Goal: Information Seeking & Learning: Learn about a topic

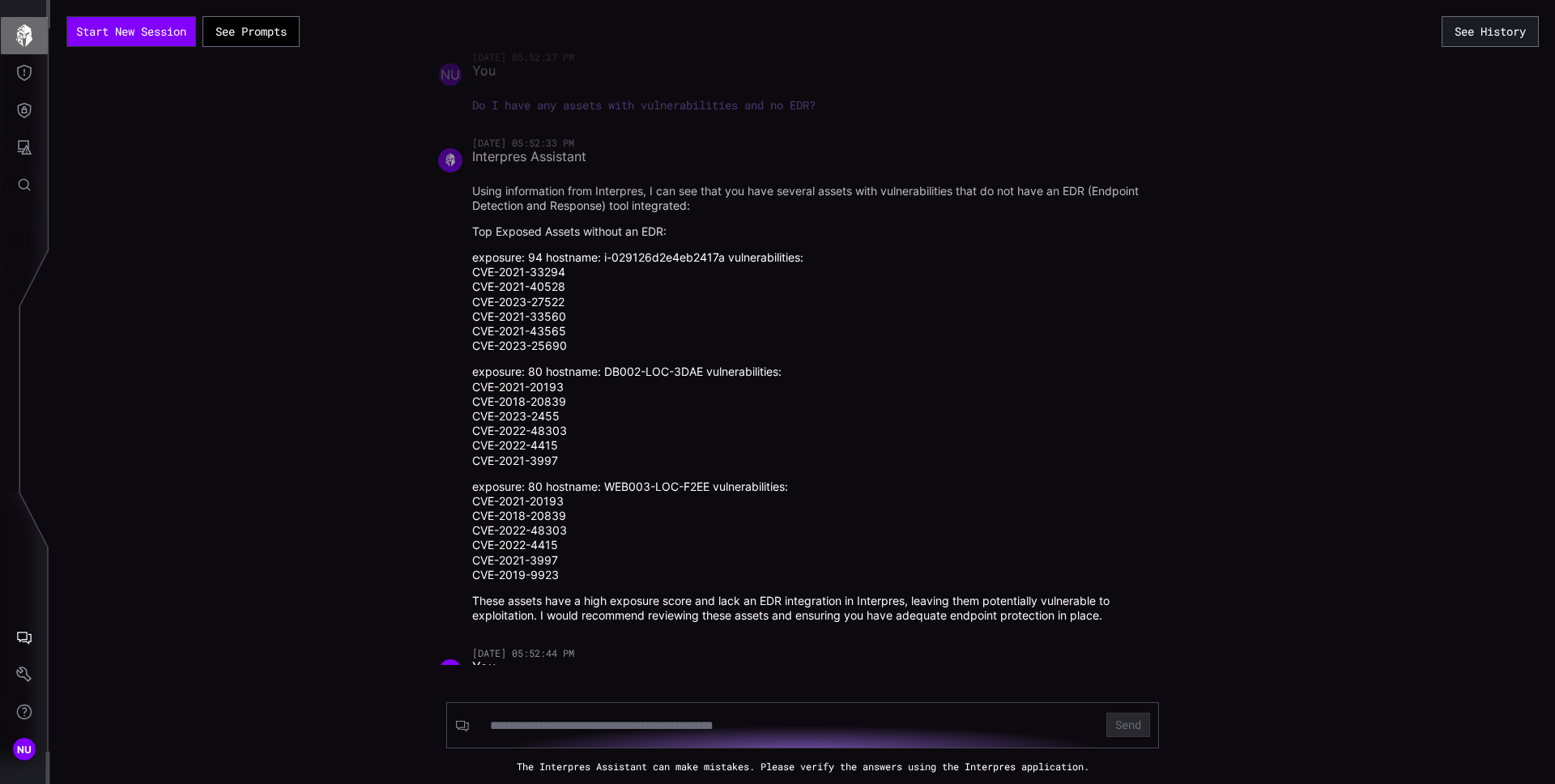
click at [25, 26] on icon "button" at bounding box center [24, 36] width 17 height 23
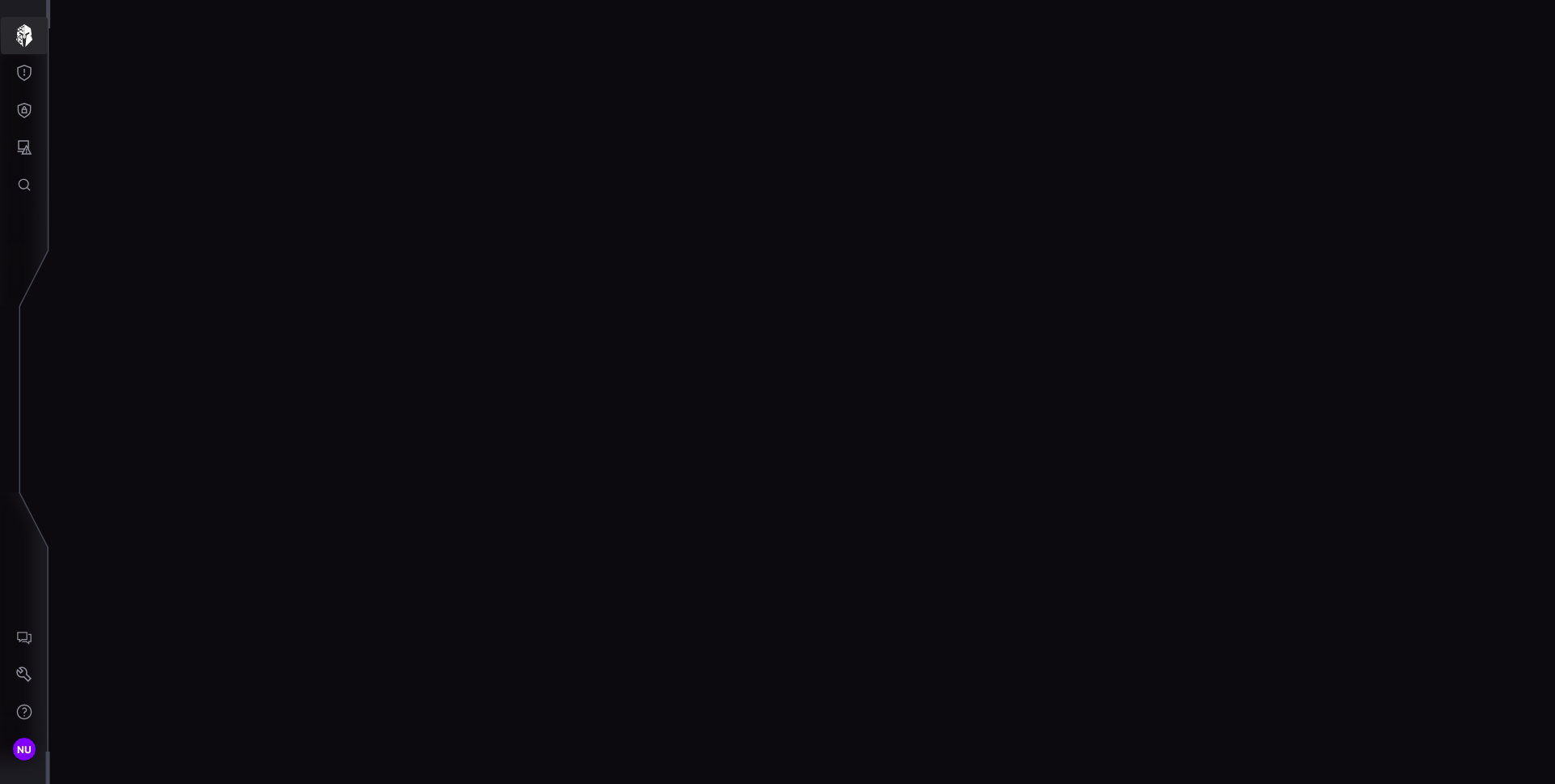
click at [33, 38] on icon "button" at bounding box center [24, 36] width 23 height 23
click at [33, 42] on icon "button" at bounding box center [24, 36] width 23 height 23
click at [24, 72] on icon "Threat Exposure" at bounding box center [24, 73] width 17 height 16
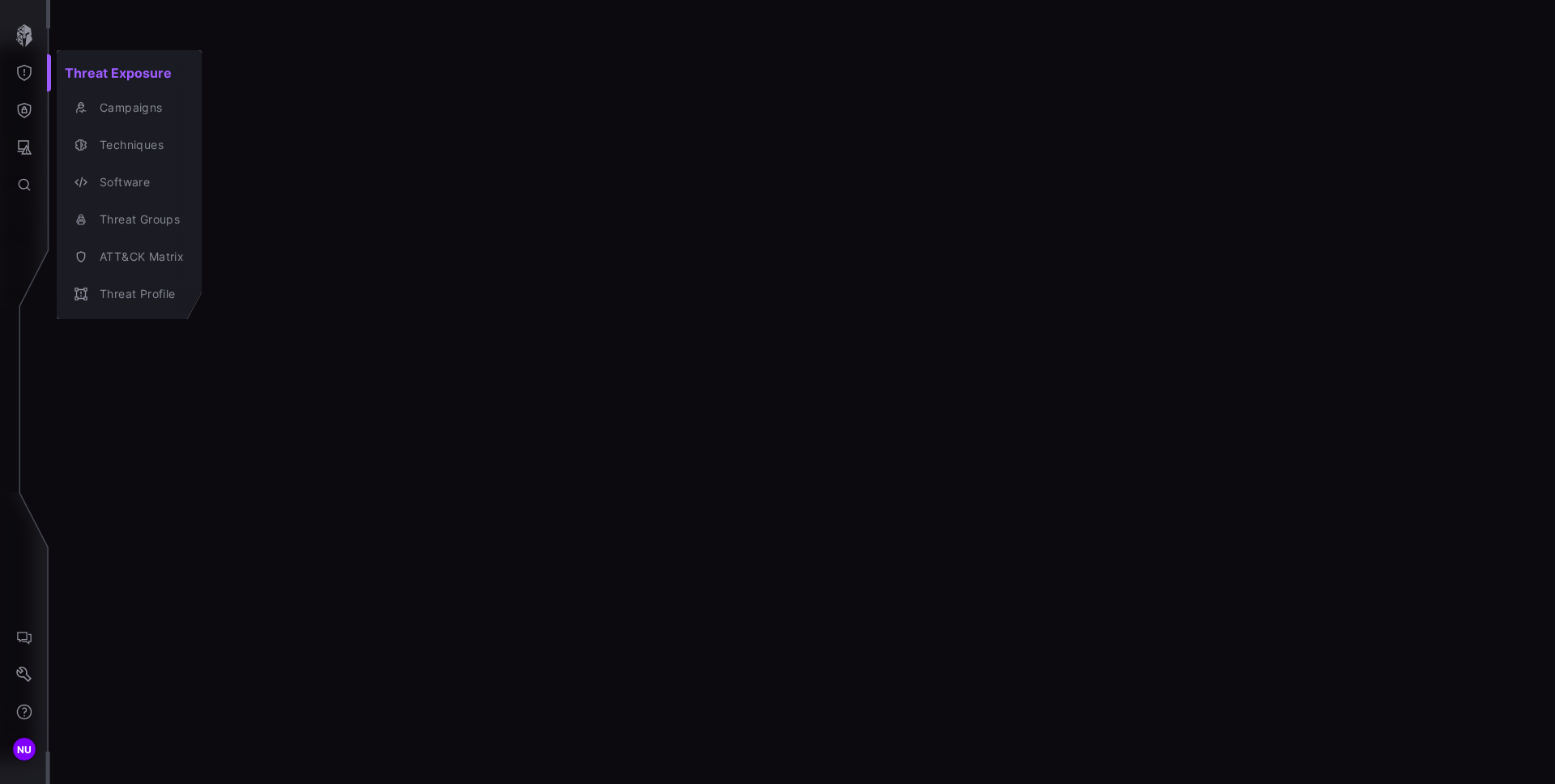
click at [23, 37] on div at bounding box center [778, 392] width 1555 height 784
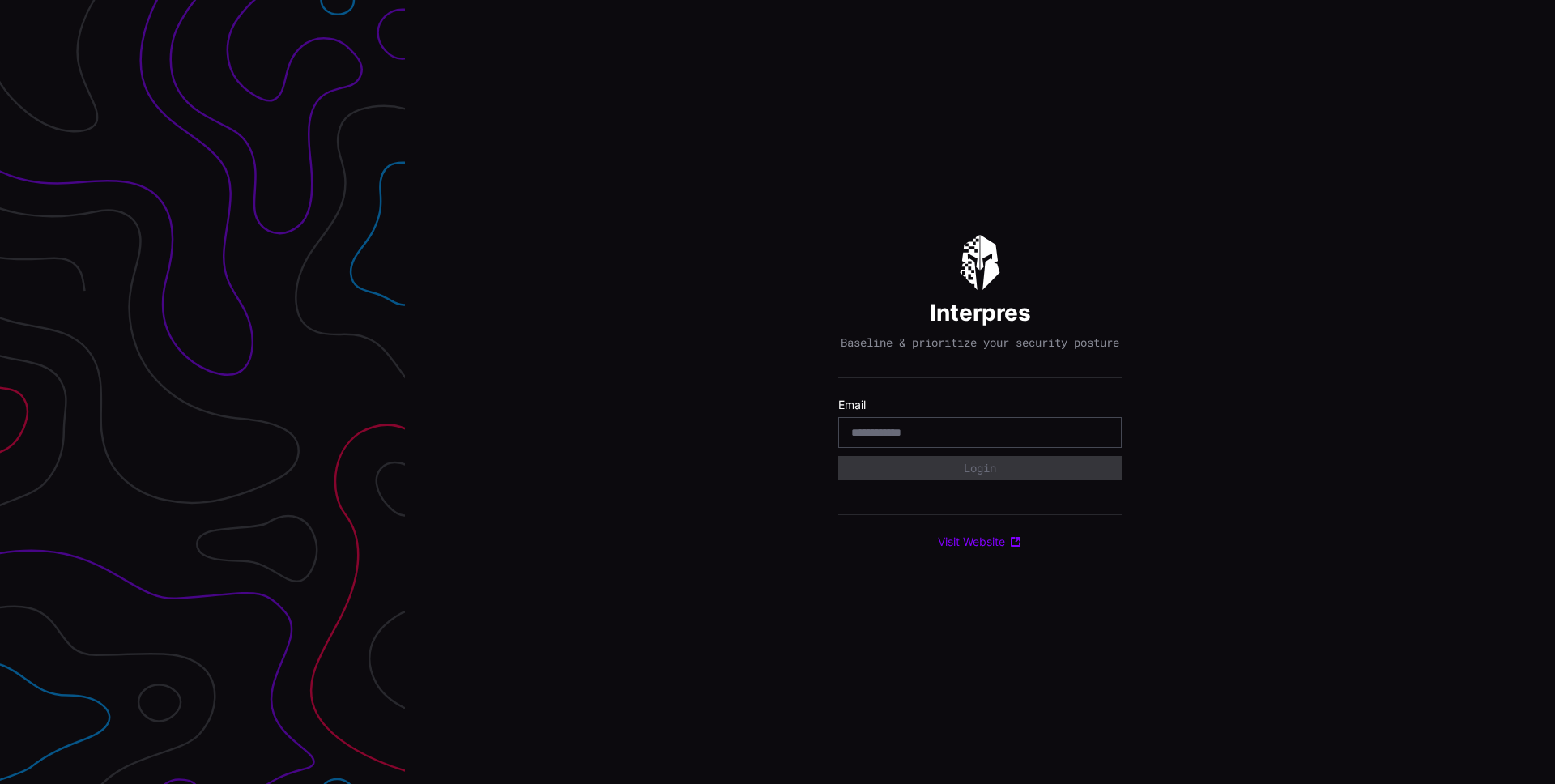
click at [941, 436] on input "email" at bounding box center [980, 432] width 258 height 15
type input "**********"
click at [990, 471] on button "Login" at bounding box center [980, 468] width 281 height 24
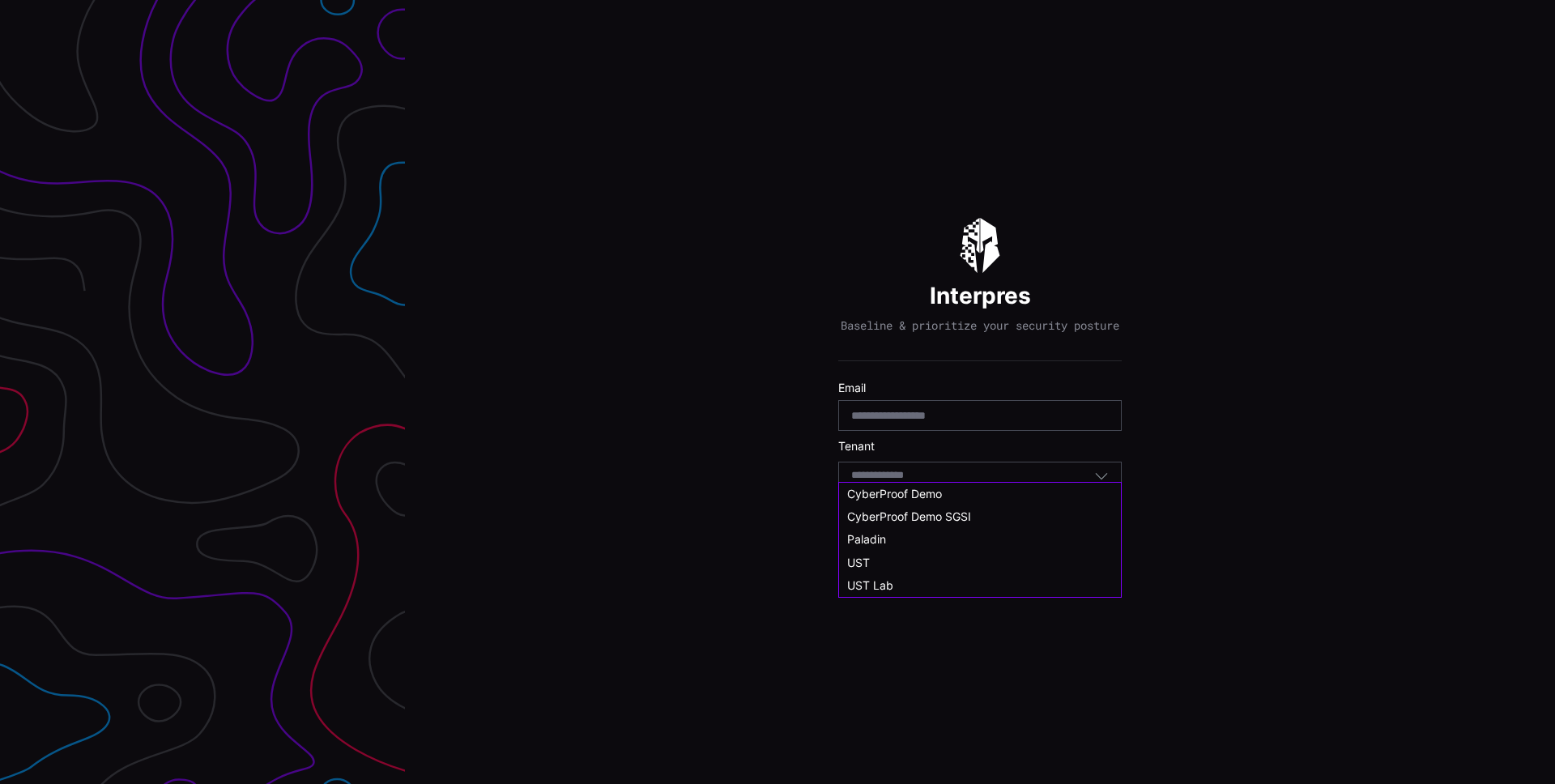
click at [905, 482] on input at bounding box center [893, 476] width 83 height 14
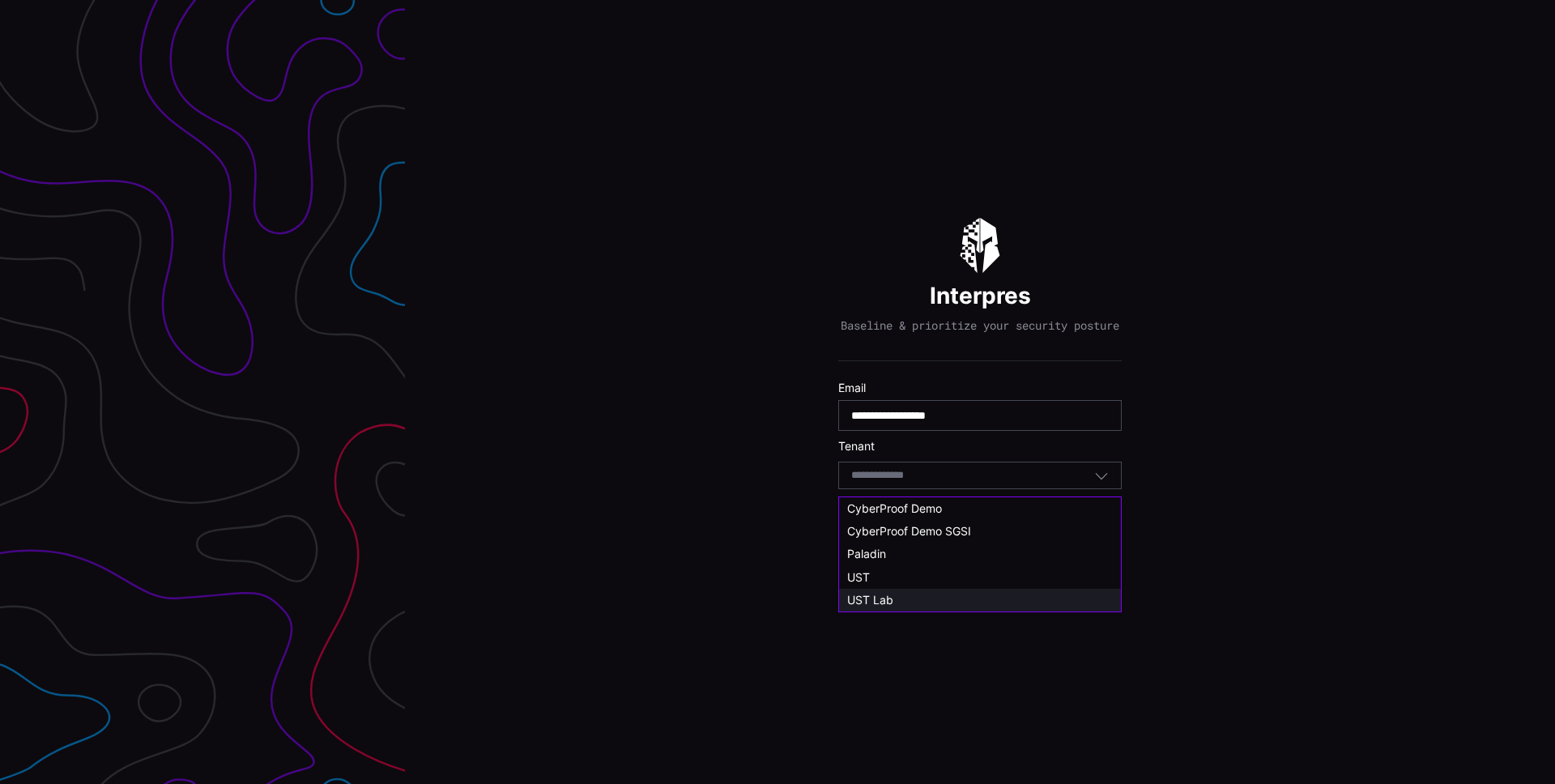
click at [888, 595] on span "UST Lab" at bounding box center [870, 600] width 46 height 14
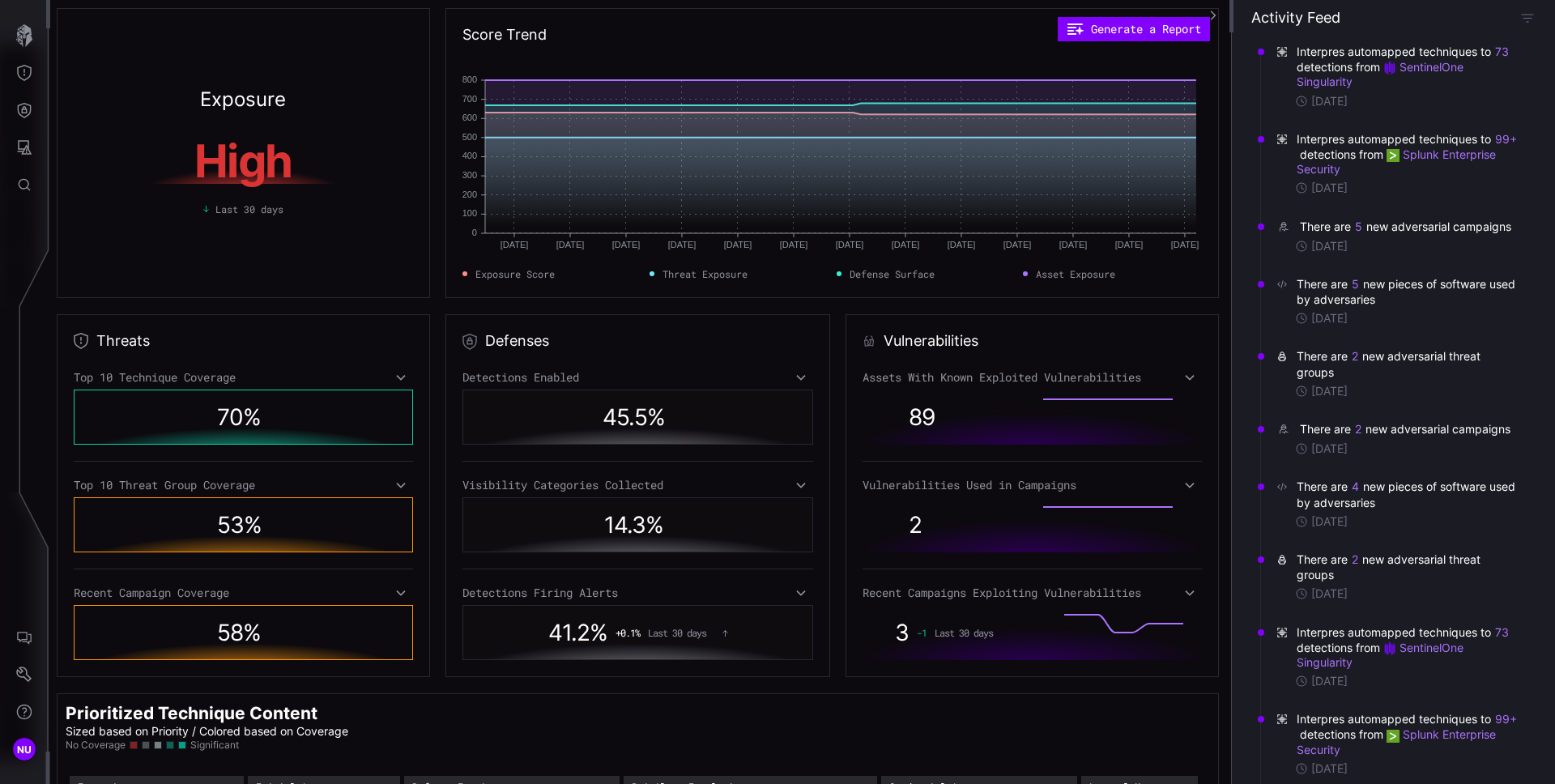
click at [397, 379] on icon at bounding box center [400, 377] width 11 height 13
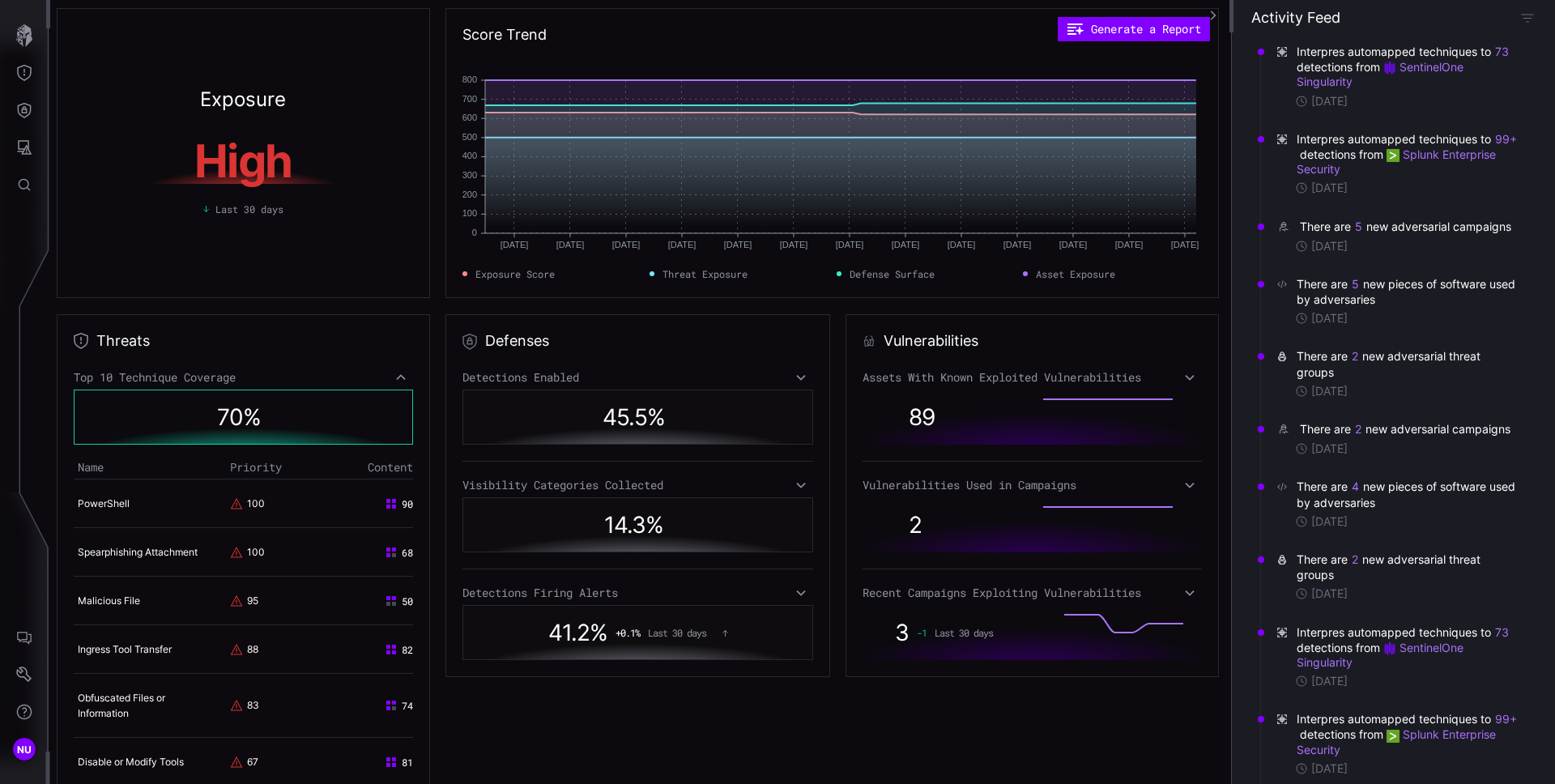
click at [397, 379] on icon at bounding box center [400, 377] width 11 height 13
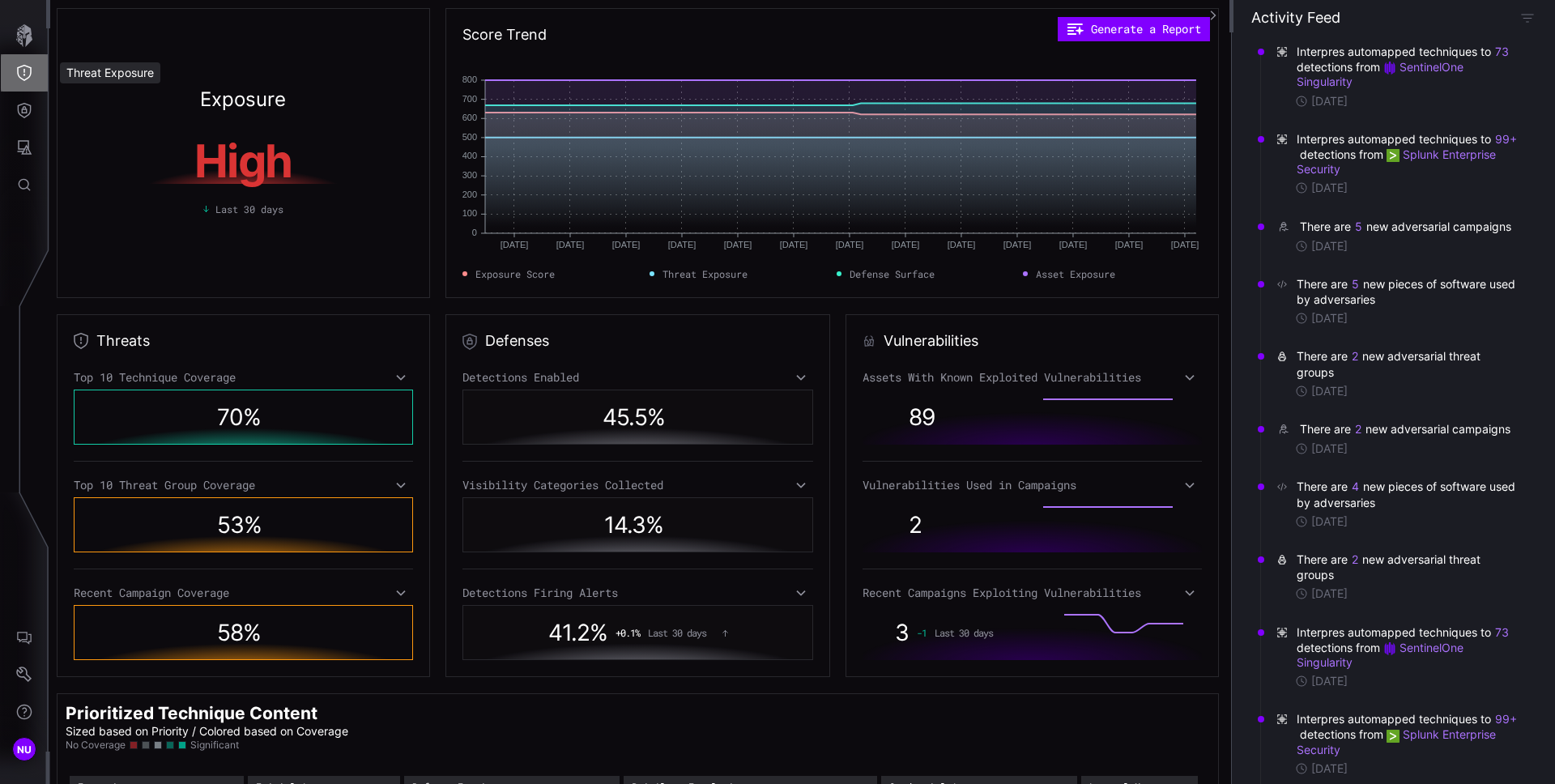
click at [25, 75] on icon "Threat Exposure" at bounding box center [24, 73] width 17 height 16
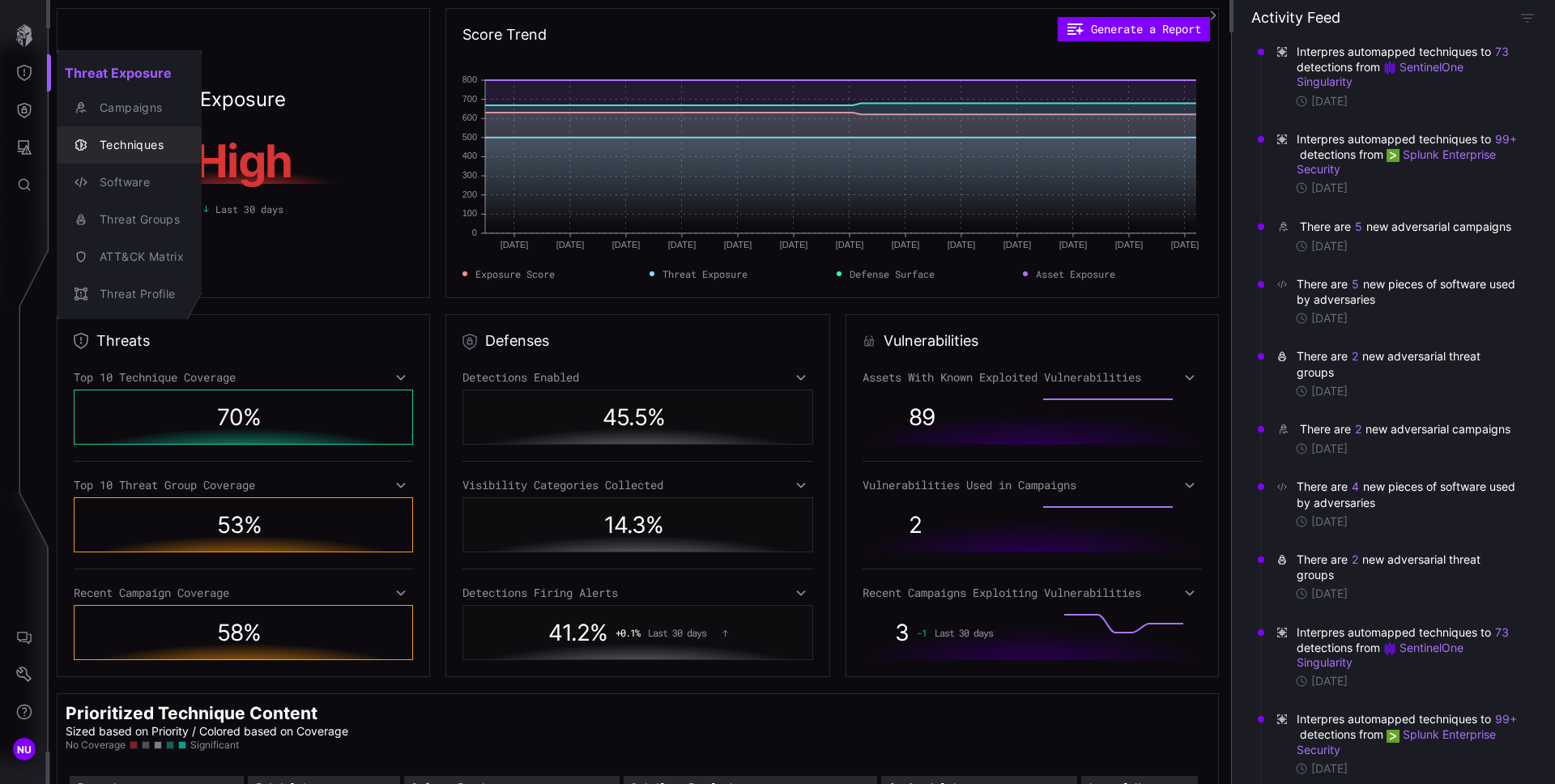
click at [138, 144] on div "Techniques" at bounding box center [137, 145] width 92 height 20
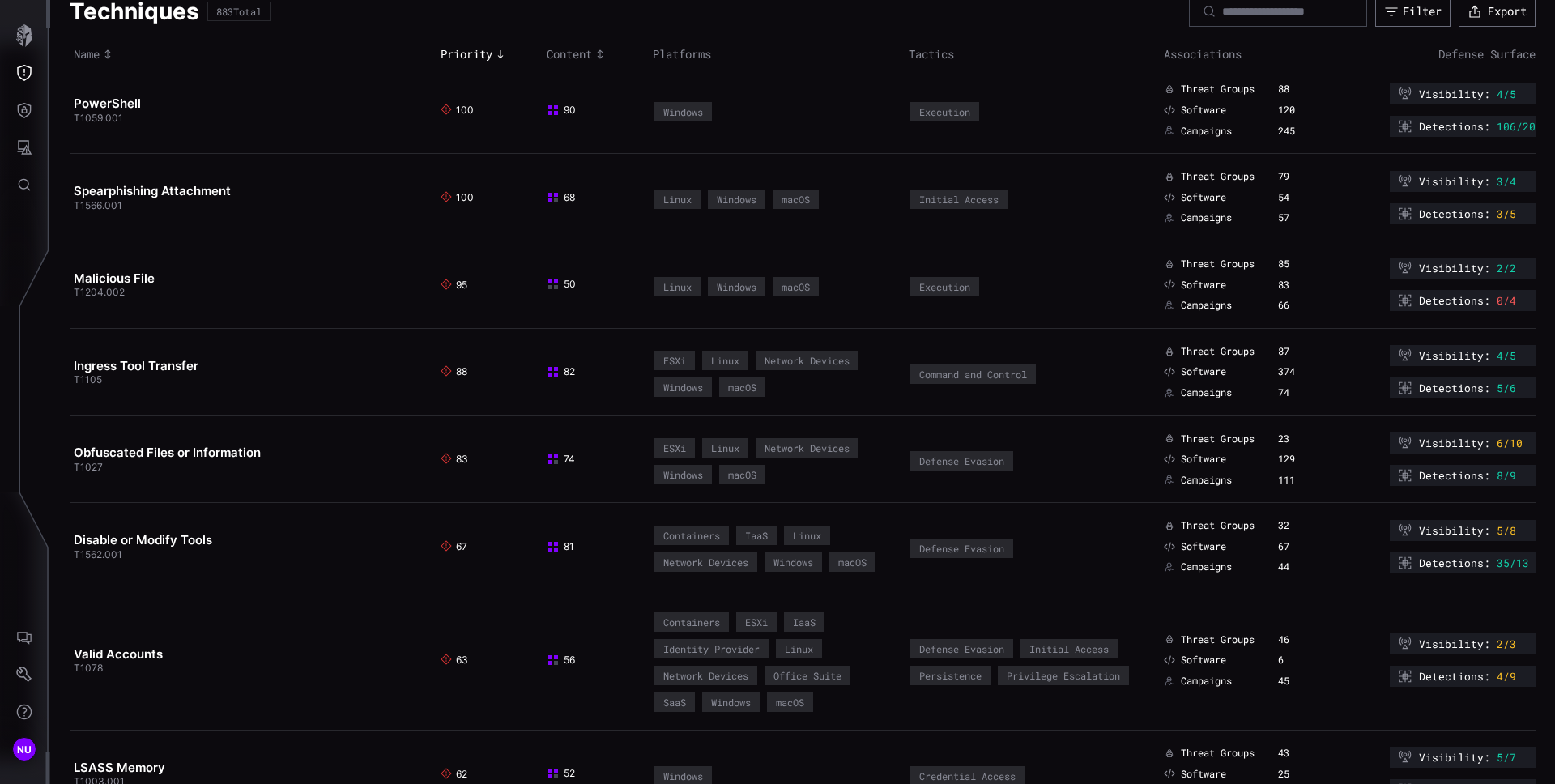
scroll to position [36, 0]
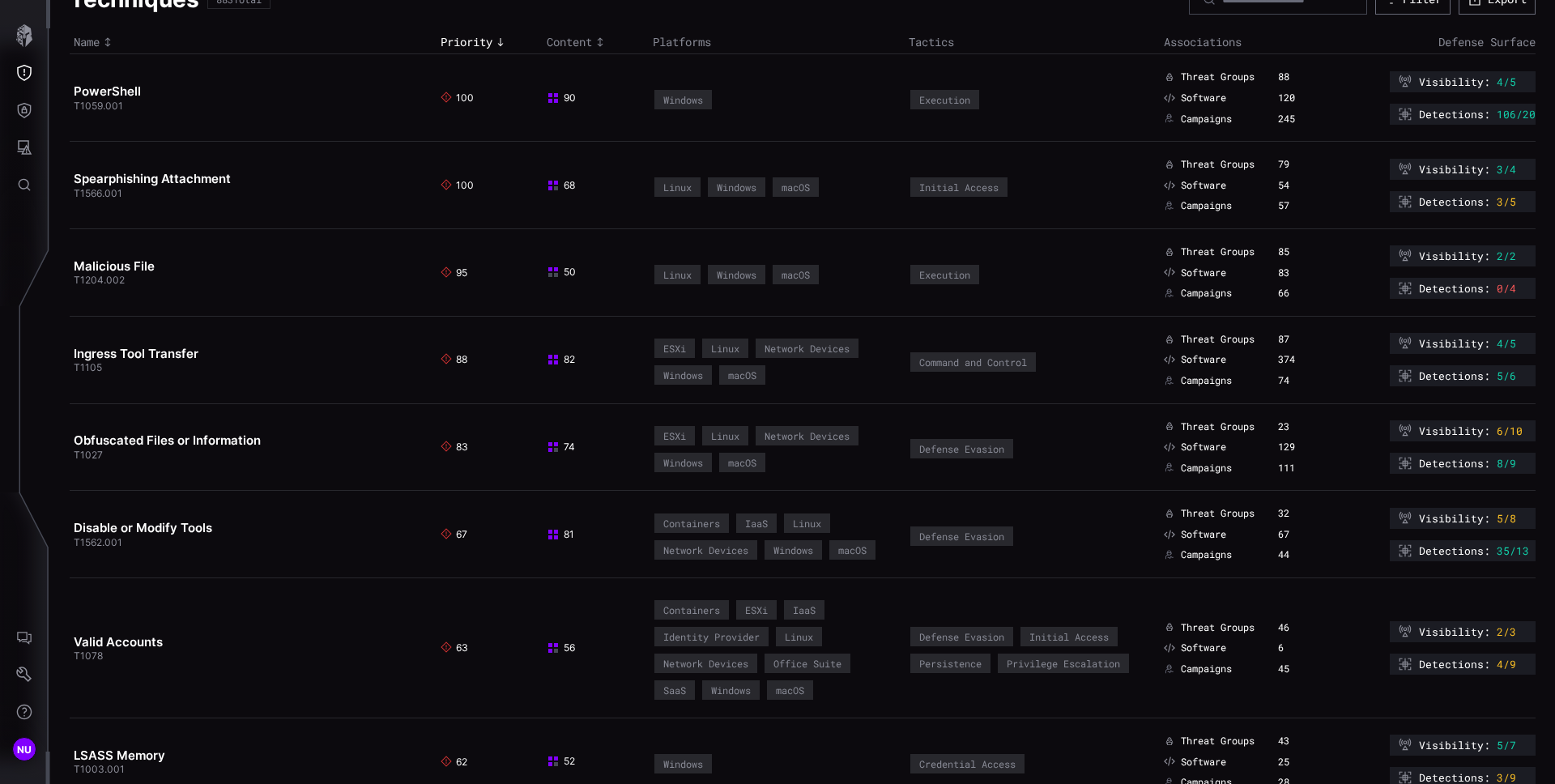
click at [96, 75] on td "PowerShell T1059.001" at bounding box center [253, 97] width 367 height 88
click at [110, 94] on link "PowerShell" at bounding box center [107, 91] width 67 height 16
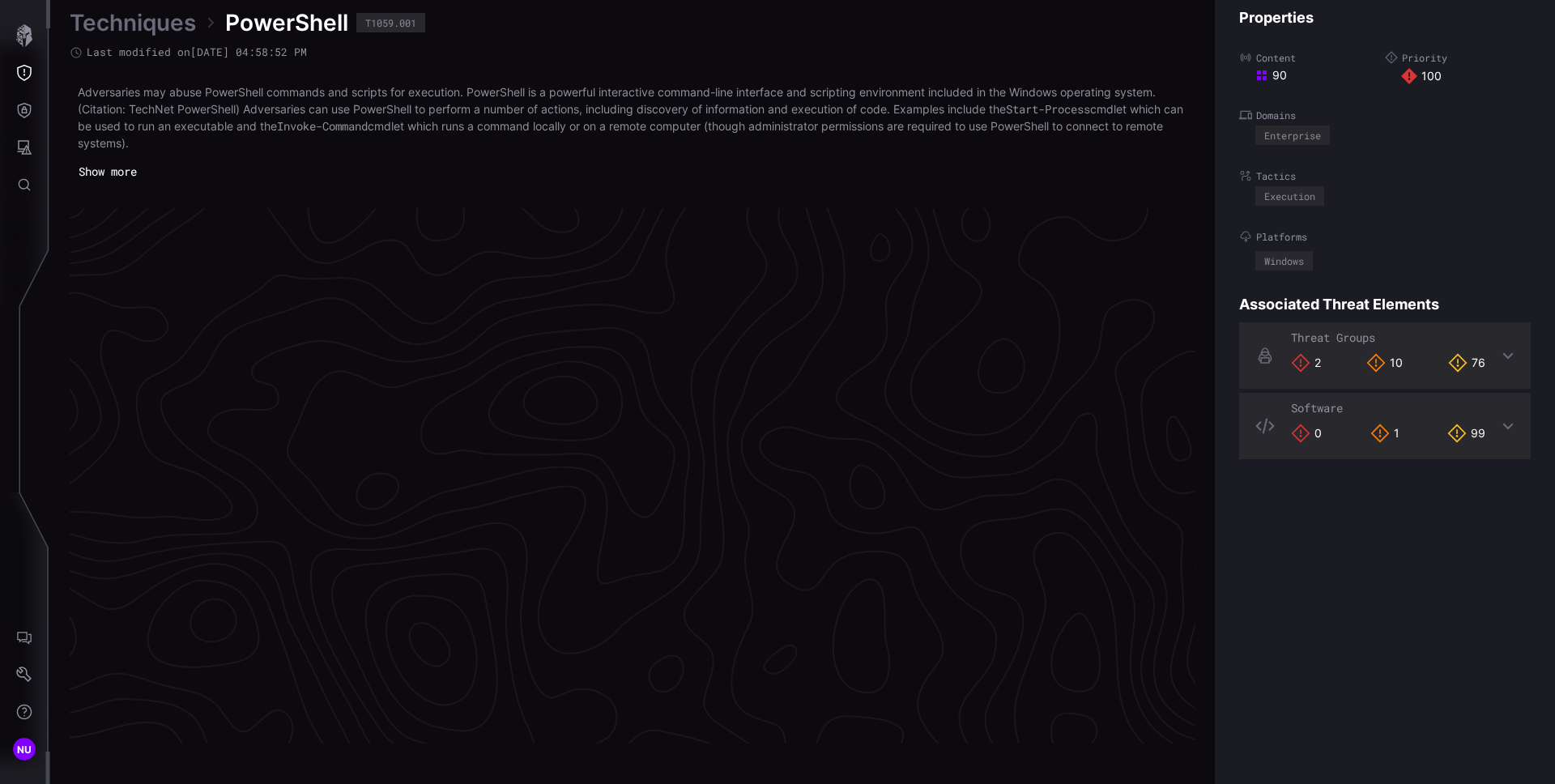
scroll to position [3382, 658]
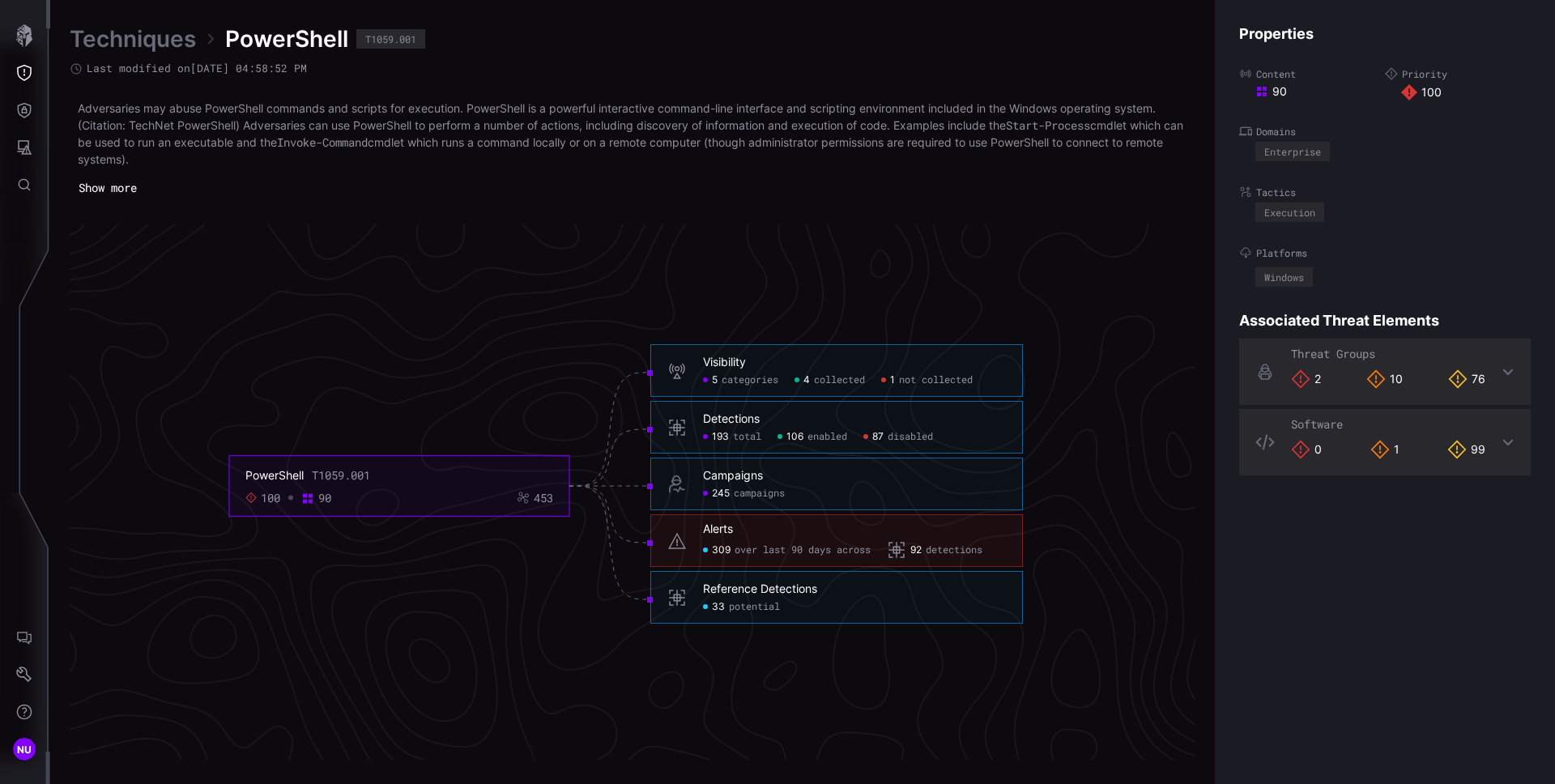
click at [753, 384] on span "categories" at bounding box center [750, 380] width 56 height 13
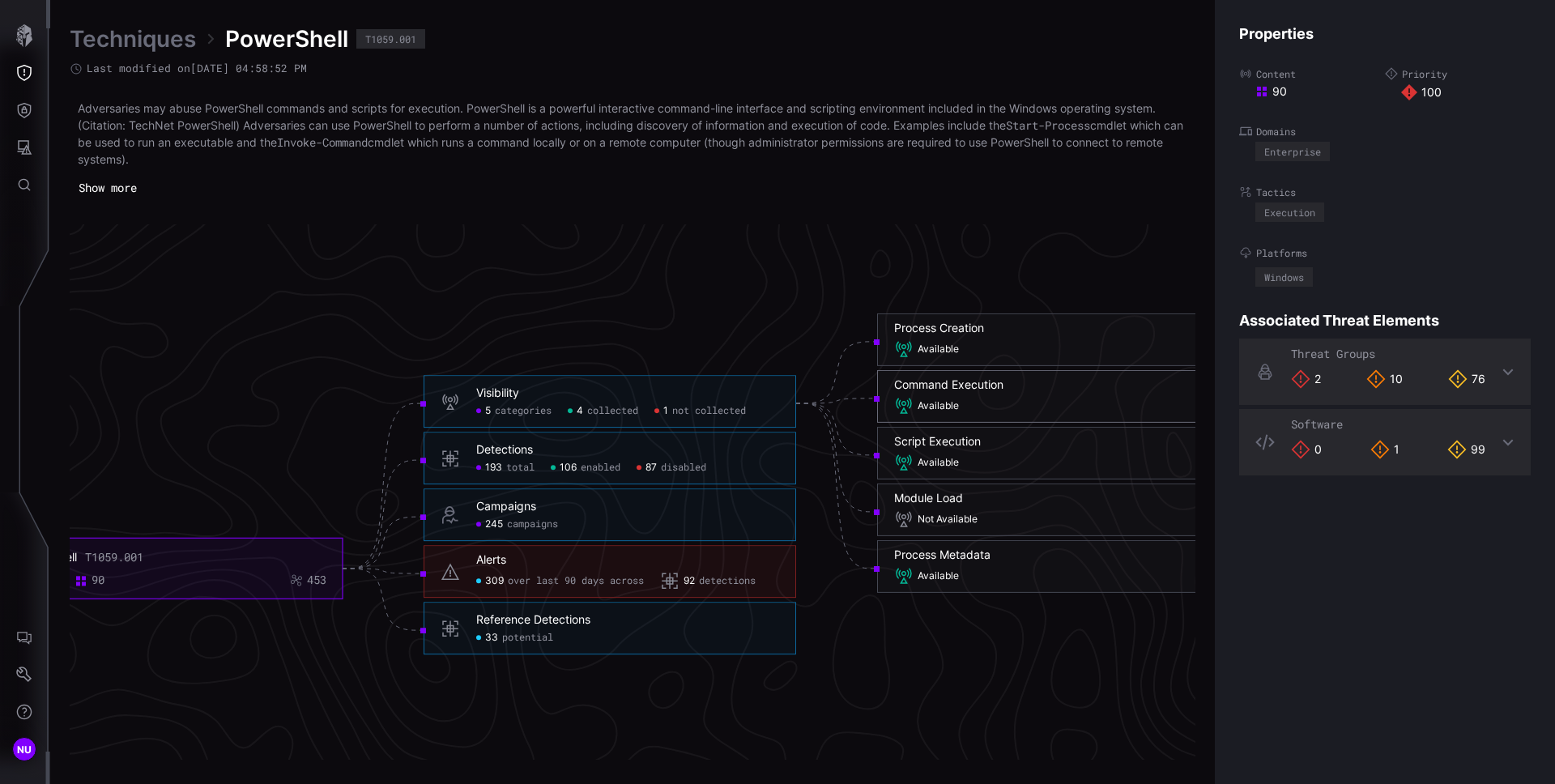
click at [947, 376] on div "Command Execution Available" at bounding box center [1063, 396] width 373 height 53
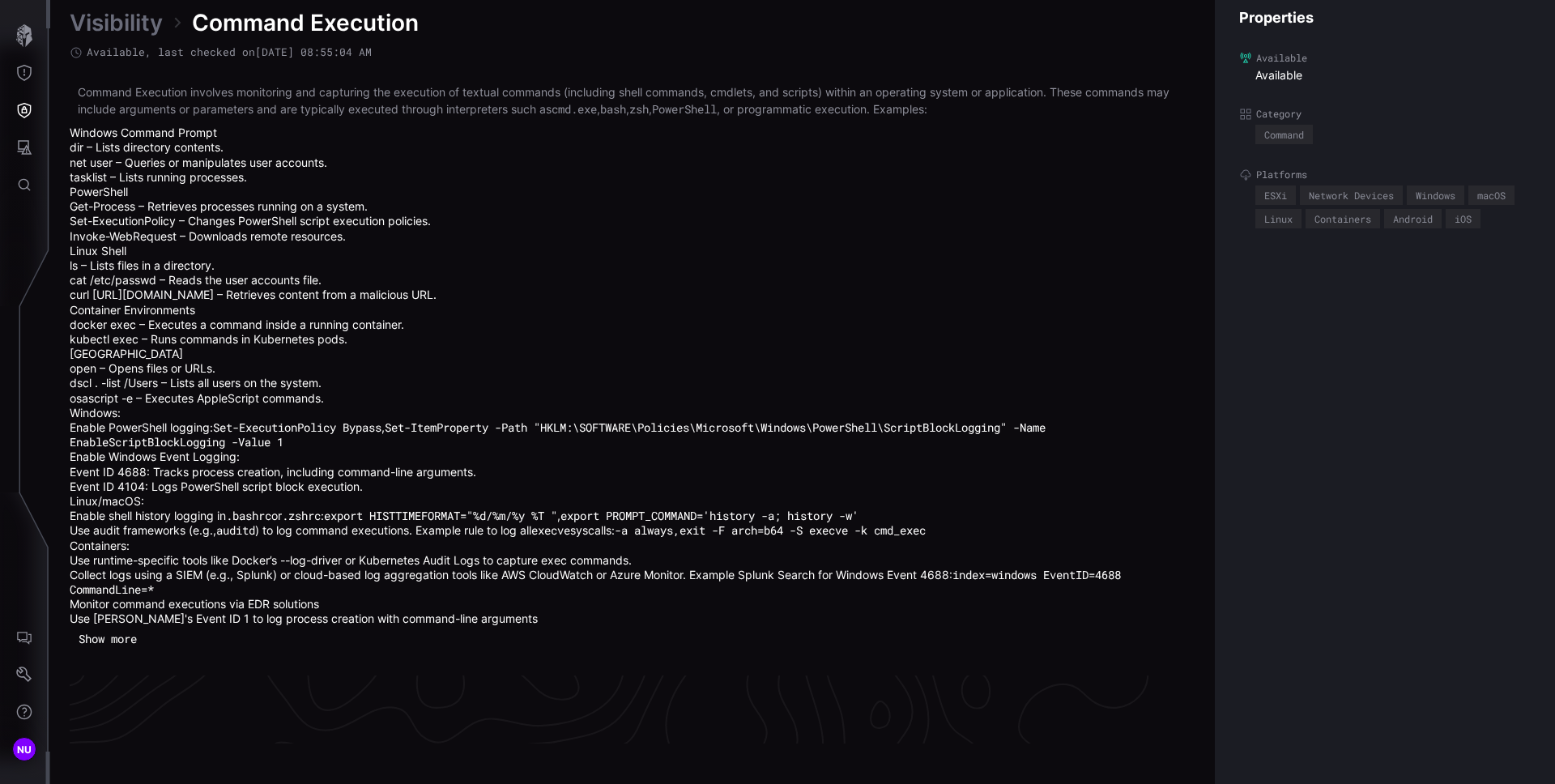
scroll to position [3614, 658]
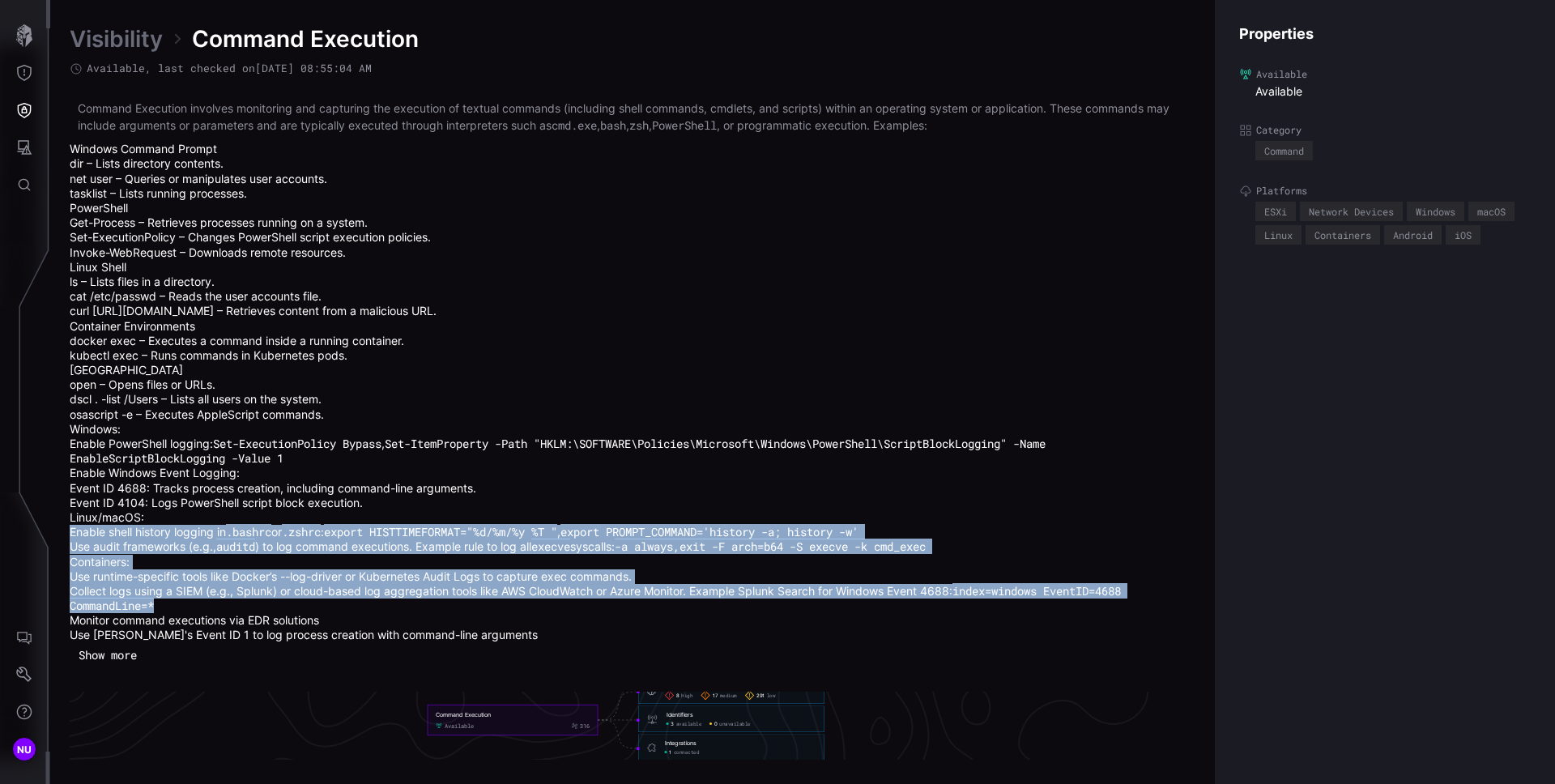
drag, startPoint x: 287, startPoint y: 524, endPoint x: 533, endPoint y: 617, distance: 263.0
click at [424, 610] on div "Command Execution involves monitoring and capturing the execution of textual co…" at bounding box center [632, 371] width 1126 height 543
drag, startPoint x: 549, startPoint y: 713, endPoint x: 711, endPoint y: 701, distance: 162.4
click at [712, 701] on icon "Command Execution Available 316 Techniques 8 high 17 medium 291 low Techniques …" at bounding box center [625, 770] width 2430 height 7286
